Goal: Check status: Check status

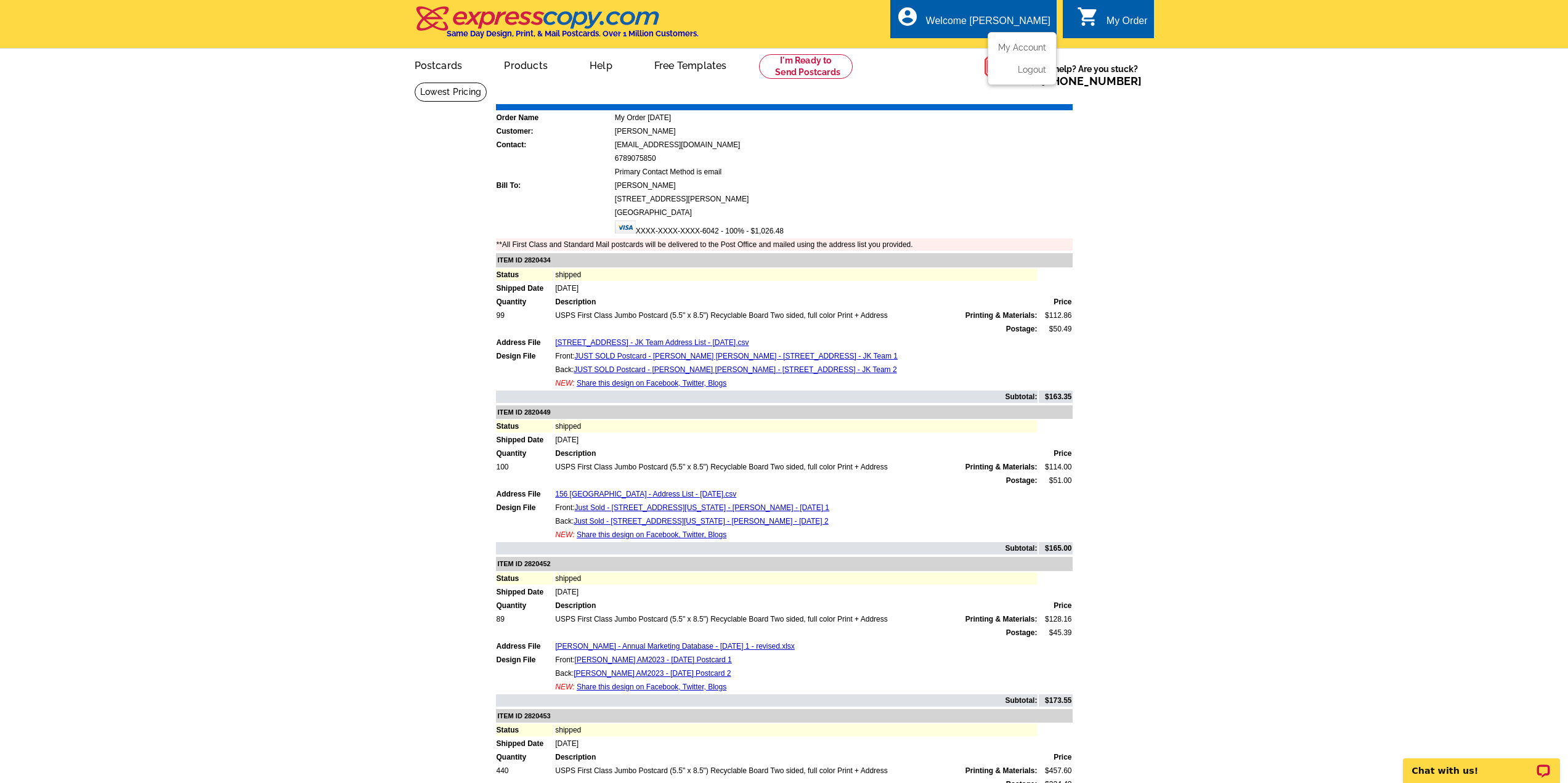
click at [1006, 20] on div "Welcome [PERSON_NAME]" at bounding box center [988, 24] width 125 height 17
click at [1009, 52] on link "My Account" at bounding box center [1019, 47] width 53 height 11
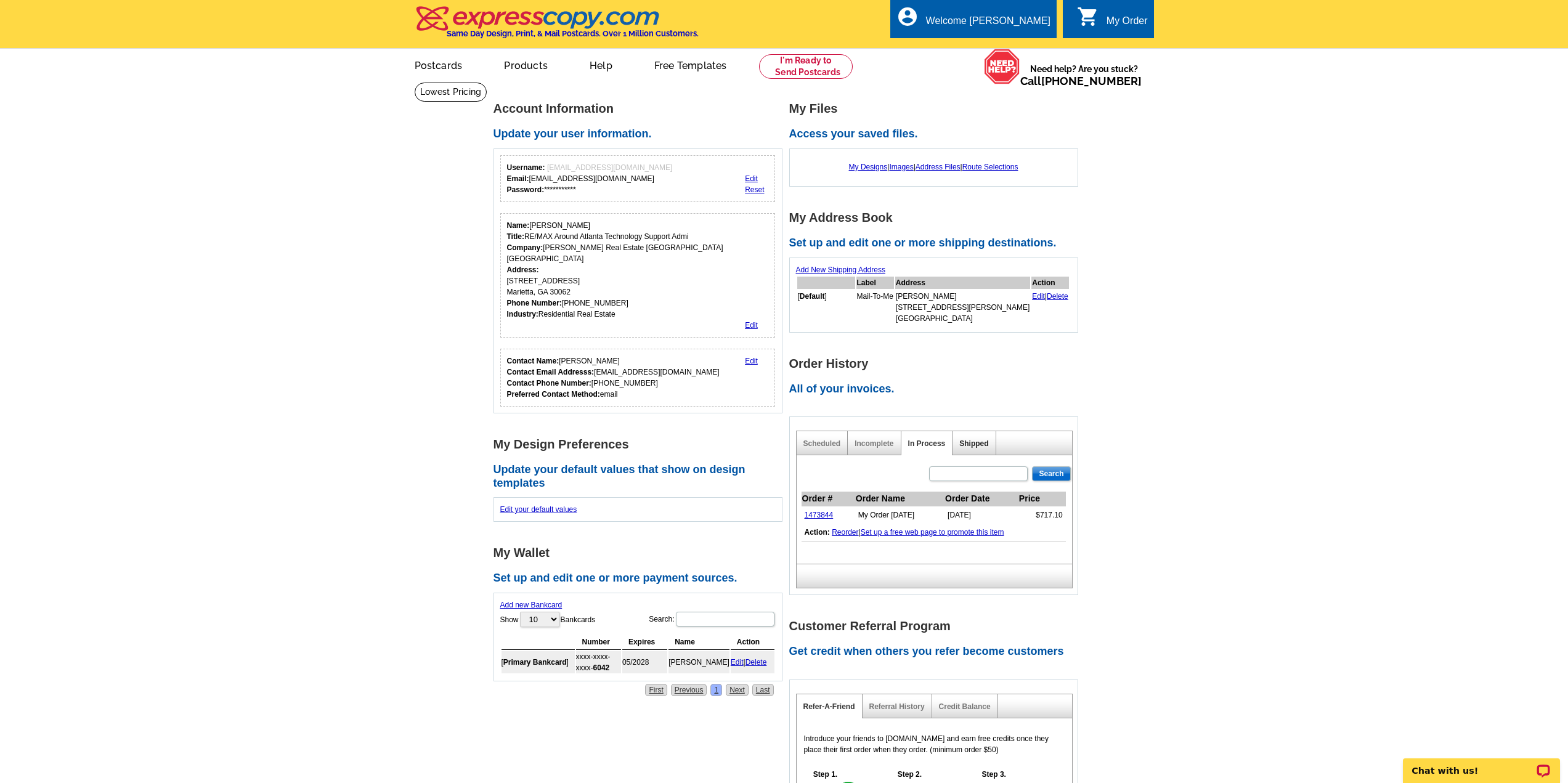
click at [976, 443] on link "Shipped" at bounding box center [974, 444] width 29 height 9
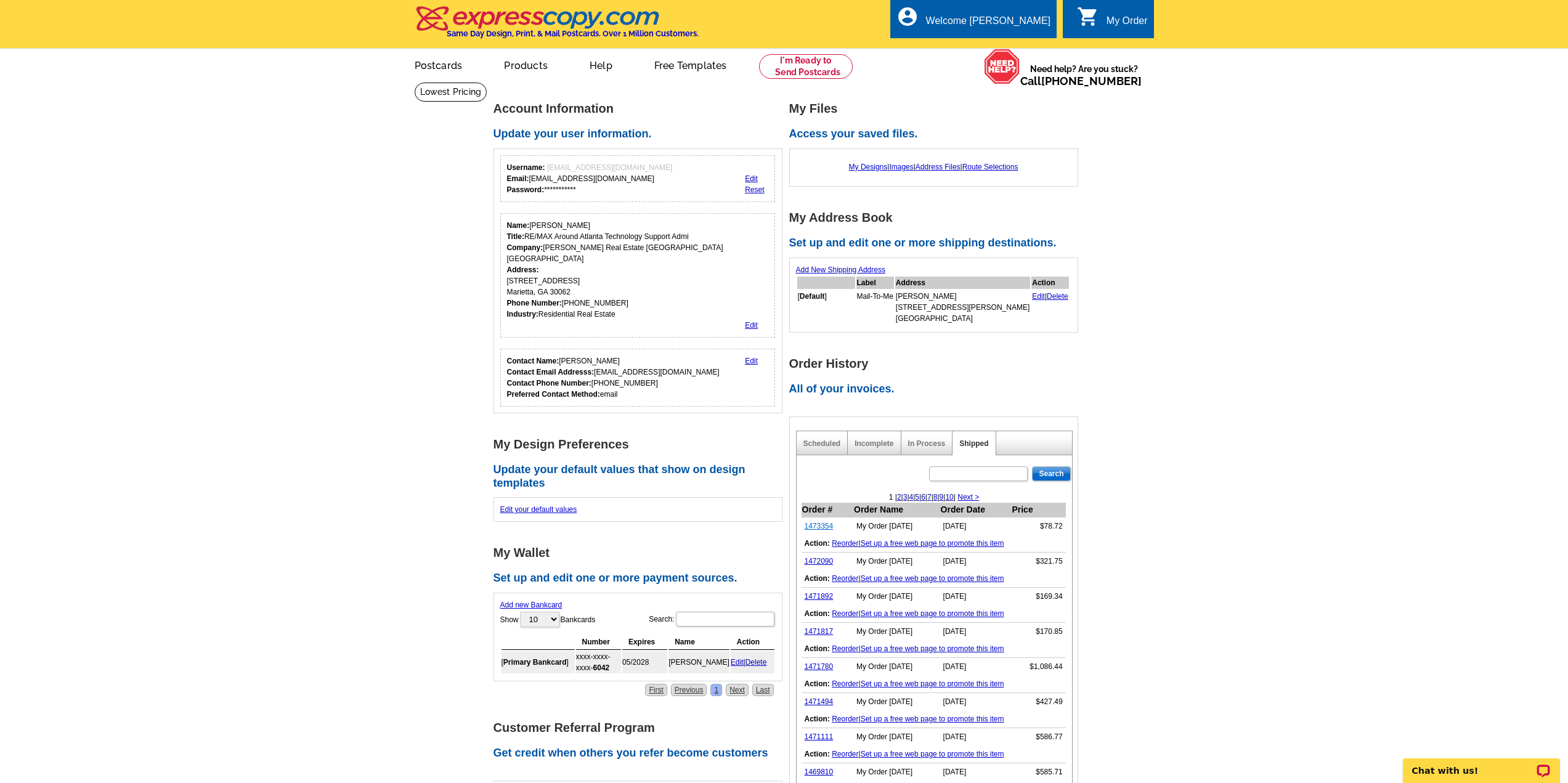
click at [822, 529] on link "1473354" at bounding box center [819, 526] width 29 height 9
